Goal: Task Accomplishment & Management: Manage account settings

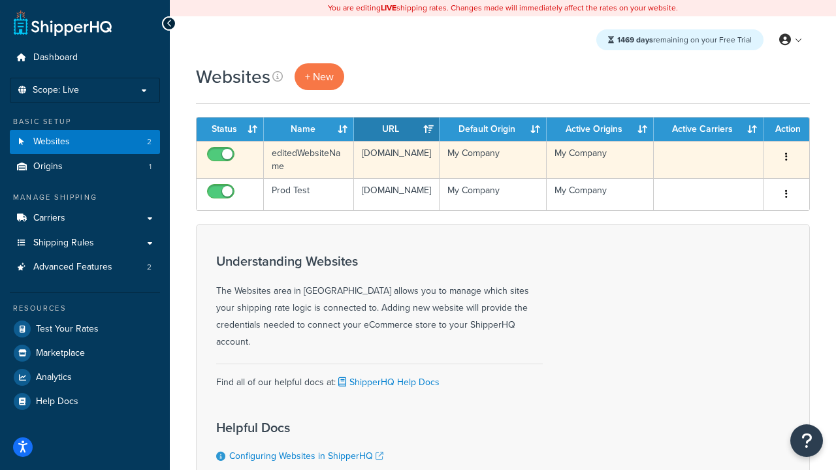
click at [786, 157] on icon "button" at bounding box center [786, 156] width 3 height 9
click at [0, 0] on link "Delete" at bounding box center [0, 0] width 0 height 0
